Goal: Task Accomplishment & Management: Use online tool/utility

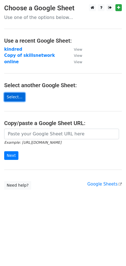
click at [16, 95] on link "Select..." at bounding box center [14, 97] width 21 height 9
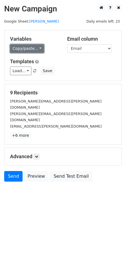
click at [35, 51] on link "Copy/paste..." at bounding box center [27, 48] width 34 height 9
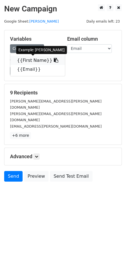
click at [43, 61] on link "{{First Name}}" at bounding box center [37, 60] width 55 height 9
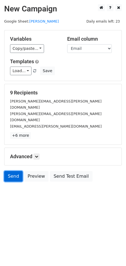
click at [13, 171] on link "Send" at bounding box center [13, 176] width 18 height 11
